Goal: Task Accomplishment & Management: Manage account settings

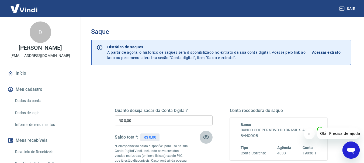
click at [208, 136] on icon "button" at bounding box center [206, 138] width 6 height 4
click at [208, 139] on icon "button" at bounding box center [206, 137] width 6 height 6
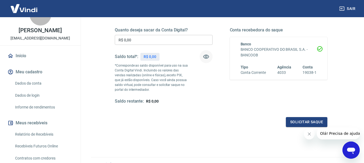
scroll to position [27, 0]
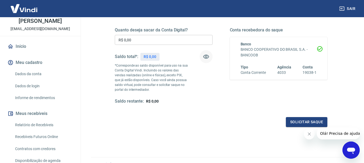
click at [41, 130] on link "Relatório de Recebíveis" at bounding box center [43, 125] width 61 height 11
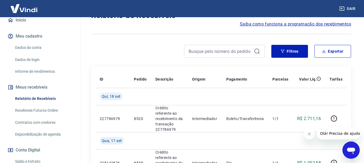
scroll to position [54, 0]
